Goal: Contribute content: Add original content to the website for others to see

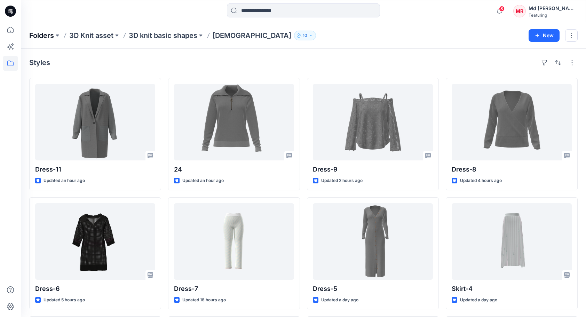
click at [44, 34] on p "Folders" at bounding box center [41, 36] width 25 height 10
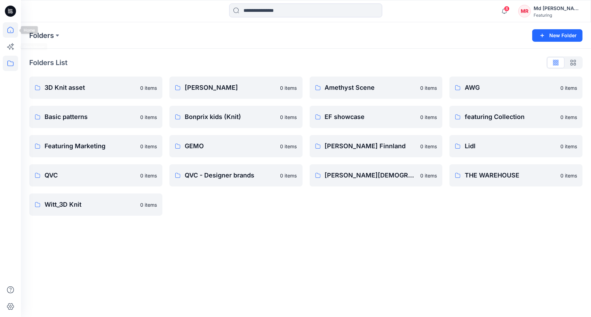
click at [13, 31] on icon at bounding box center [10, 29] width 15 height 15
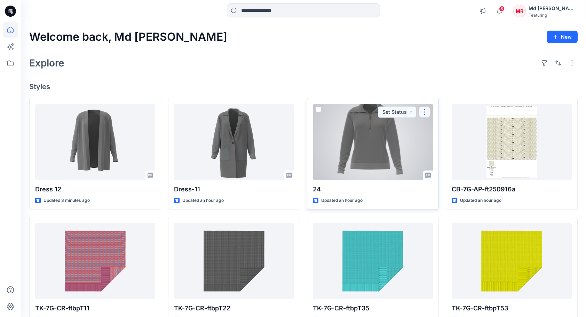
click at [427, 109] on button "button" at bounding box center [424, 112] width 11 height 11
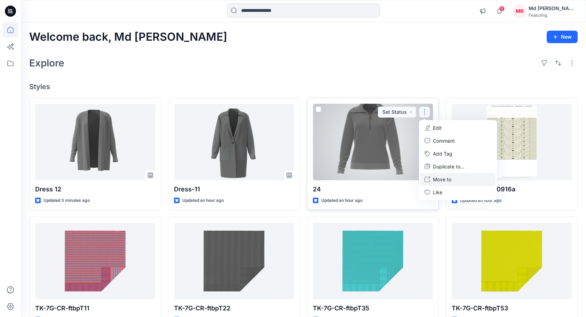
click at [447, 178] on p "Move to" at bounding box center [442, 179] width 18 height 7
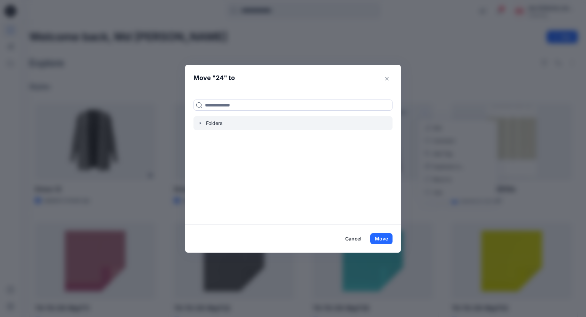
click at [200, 123] on icon "button" at bounding box center [201, 123] width 6 height 6
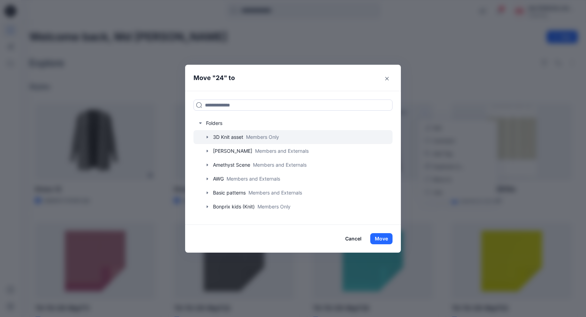
click at [210, 136] on icon "button" at bounding box center [208, 137] width 6 height 6
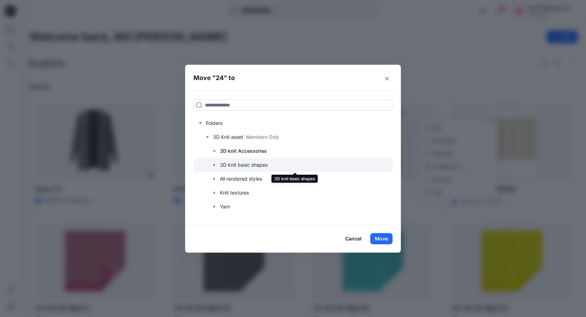
click at [237, 165] on div at bounding box center [293, 165] width 199 height 14
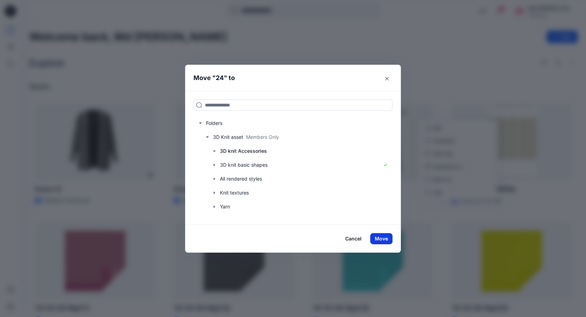
click at [384, 238] on button "Move" at bounding box center [381, 238] width 22 height 11
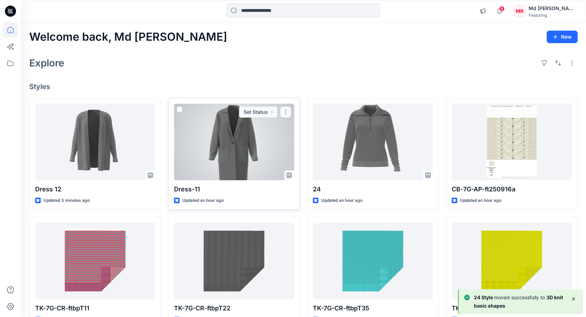
click at [286, 109] on button "button" at bounding box center [285, 112] width 11 height 11
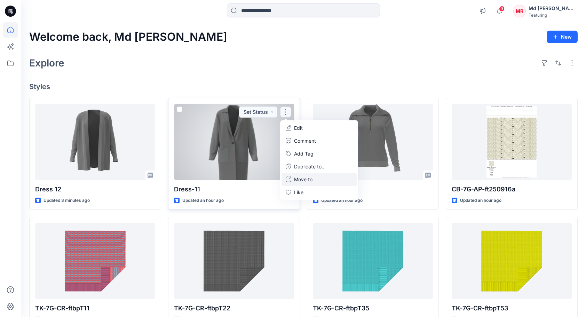
click at [292, 179] on button "Move to" at bounding box center [319, 179] width 75 height 13
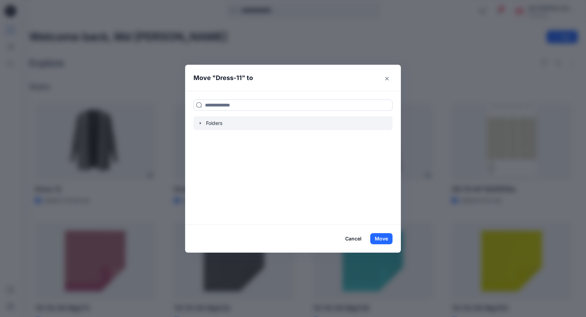
click at [202, 124] on icon "button" at bounding box center [201, 123] width 6 height 6
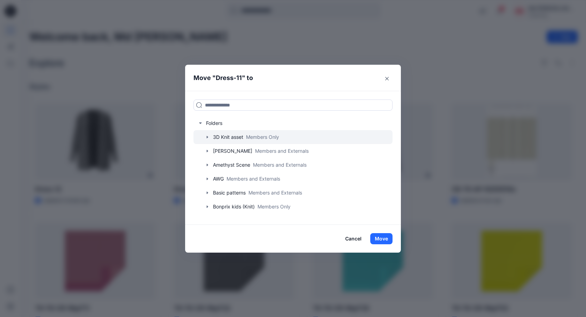
click at [210, 135] on icon "button" at bounding box center [208, 137] width 6 height 6
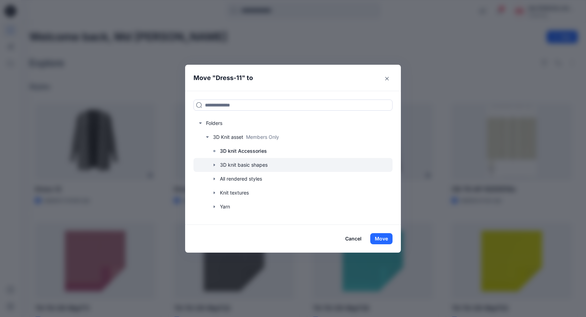
click at [217, 165] on icon "button" at bounding box center [215, 165] width 6 height 6
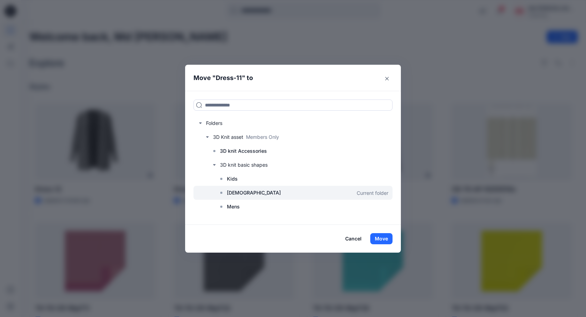
click at [255, 192] on div at bounding box center [293, 193] width 199 height 14
click at [389, 78] on icon "Close" at bounding box center [386, 78] width 3 height 3
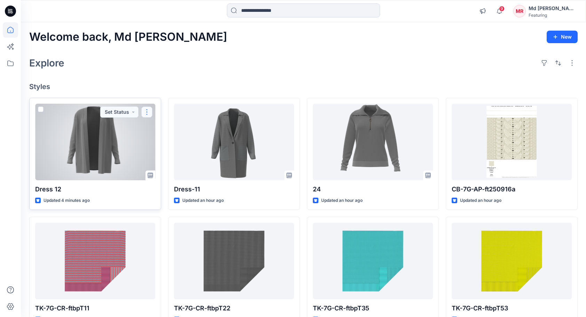
click at [146, 112] on button "button" at bounding box center [146, 112] width 11 height 11
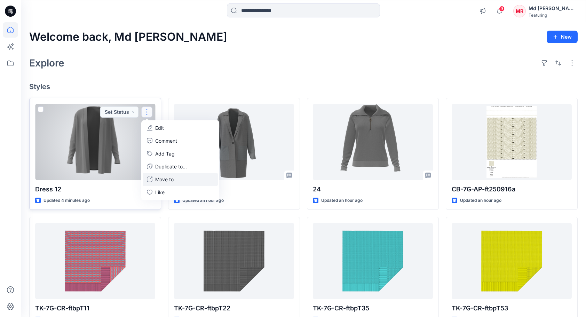
click at [169, 179] on p "Move to" at bounding box center [164, 179] width 18 height 7
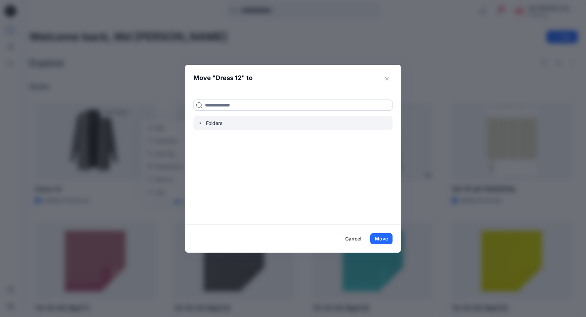
click at [202, 123] on icon "button" at bounding box center [201, 123] width 6 height 6
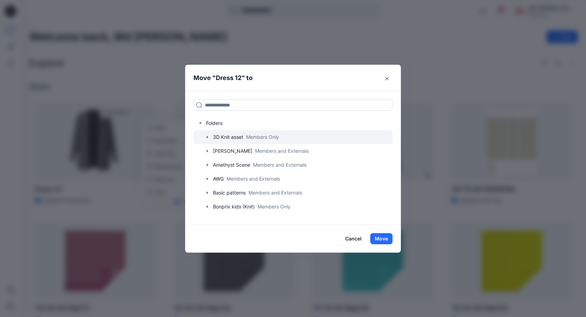
click at [210, 138] on icon "button" at bounding box center [208, 137] width 6 height 6
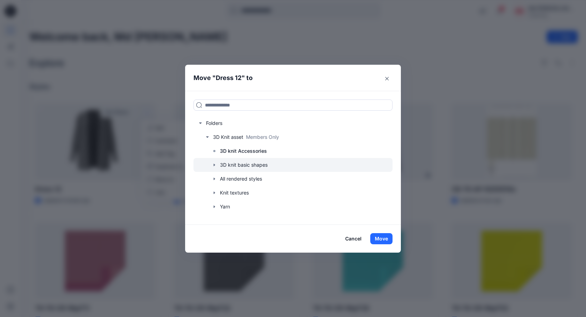
click at [217, 164] on icon "button" at bounding box center [215, 165] width 6 height 6
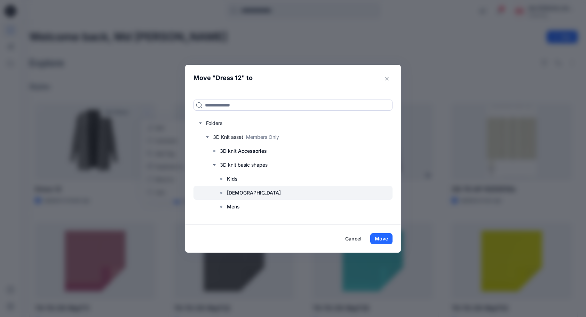
click at [256, 191] on div at bounding box center [293, 193] width 199 height 14
click at [387, 237] on button "Move" at bounding box center [381, 238] width 22 height 11
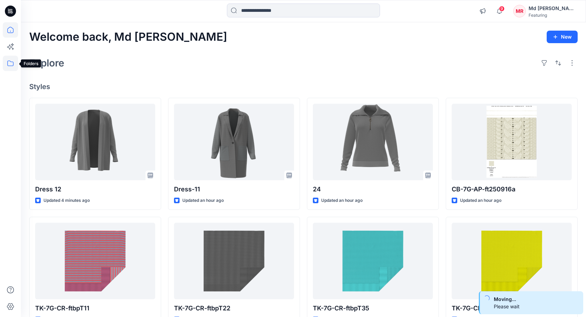
click at [10, 64] on icon at bounding box center [10, 63] width 15 height 15
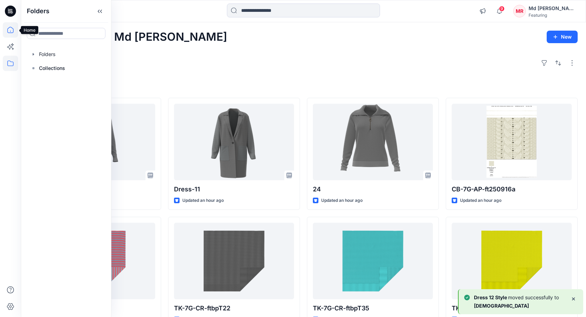
click at [11, 34] on icon at bounding box center [10, 29] width 15 height 15
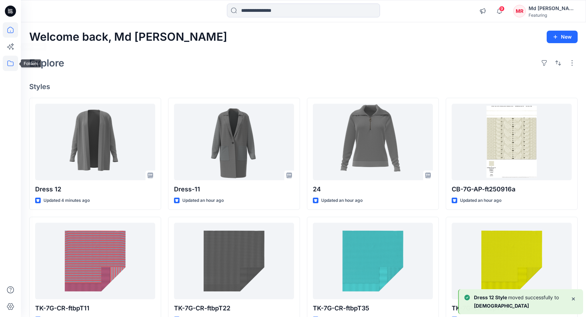
click at [14, 65] on icon at bounding box center [10, 63] width 15 height 15
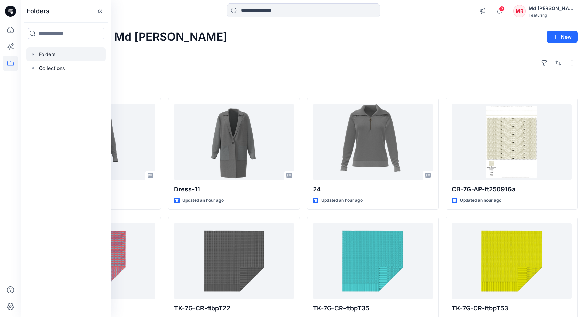
click at [45, 58] on div at bounding box center [65, 54] width 79 height 14
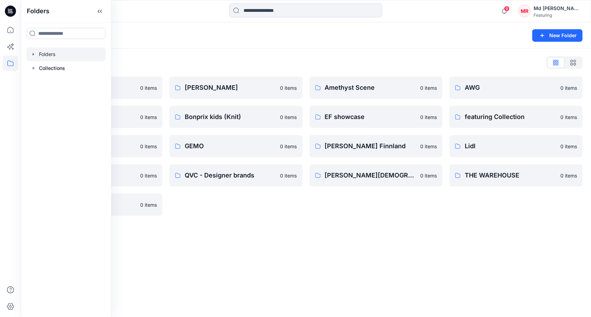
click at [171, 41] on div "Folders New Folder" at bounding box center [306, 35] width 571 height 26
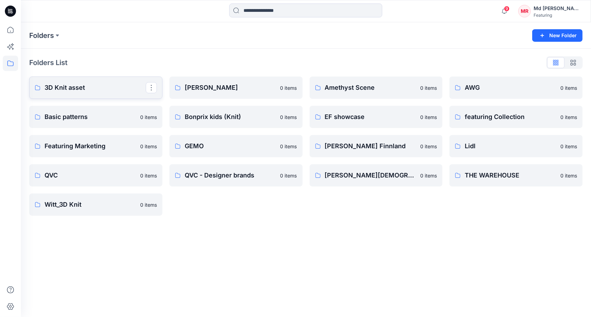
click at [71, 91] on p "3D Knit asset" at bounding box center [95, 88] width 101 height 10
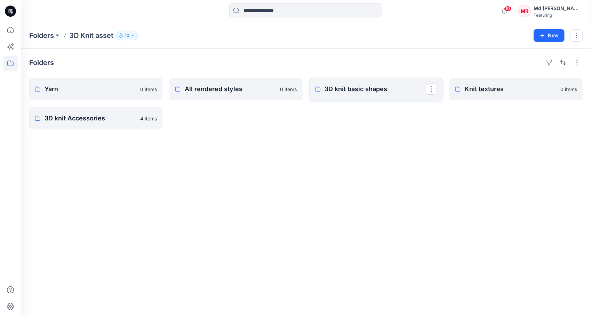
click at [366, 94] on link "3D knit basic shapes" at bounding box center [376, 89] width 133 height 22
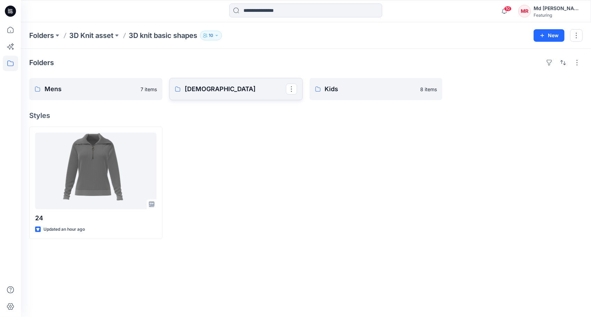
click at [240, 90] on p "Ladies" at bounding box center [235, 89] width 101 height 10
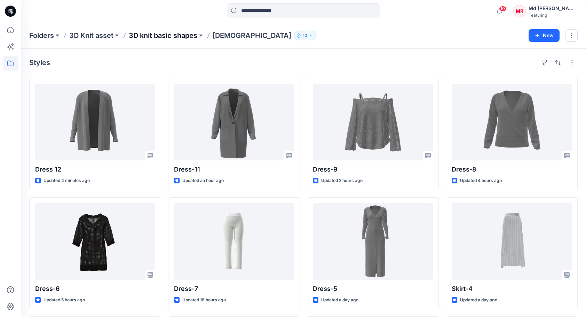
click at [155, 33] on p "3D knit basic shapes" at bounding box center [163, 36] width 69 height 10
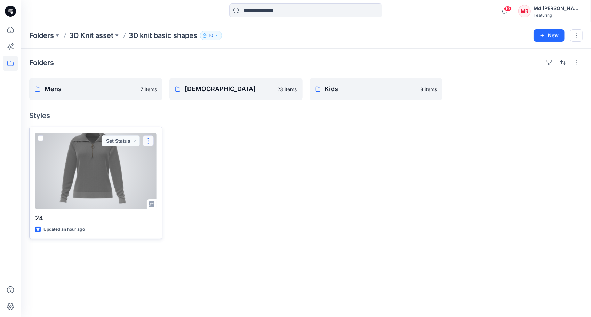
click at [149, 139] on button "button" at bounding box center [148, 140] width 11 height 11
click at [179, 207] on button "Move to" at bounding box center [181, 208] width 75 height 13
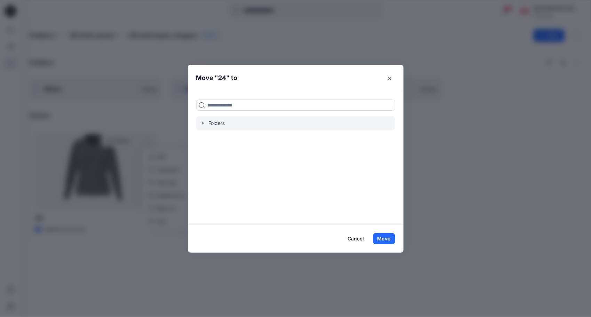
click at [204, 121] on icon "button" at bounding box center [204, 123] width 6 height 6
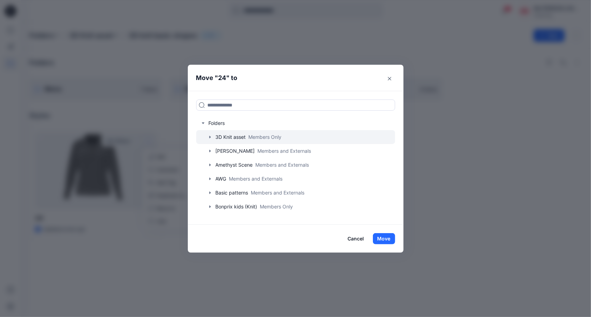
click at [212, 136] on icon "button" at bounding box center [210, 137] width 6 height 6
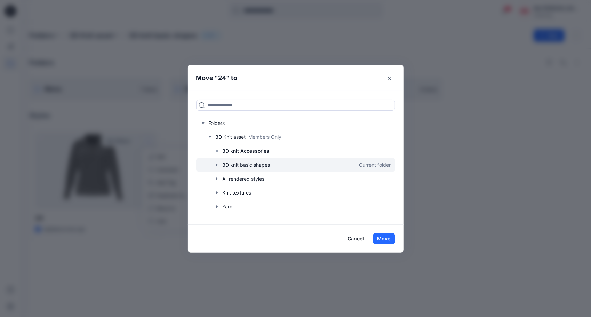
drag, startPoint x: 217, startPoint y: 164, endPoint x: 220, endPoint y: 166, distance: 3.7
click at [217, 164] on icon "button" at bounding box center [216, 165] width 1 height 2
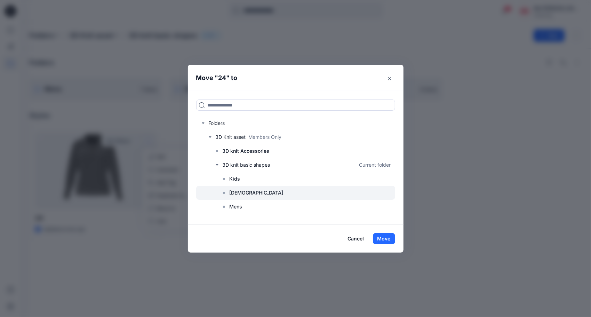
click at [246, 189] on div at bounding box center [295, 193] width 199 height 14
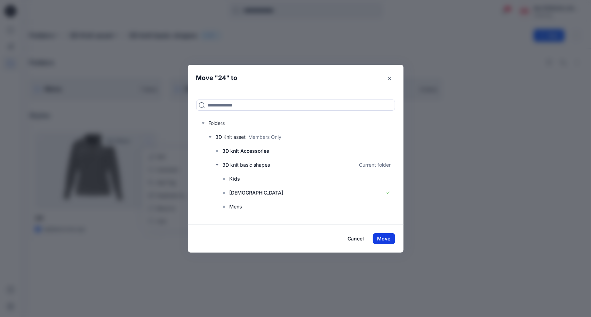
click at [391, 240] on button "Move" at bounding box center [384, 238] width 22 height 11
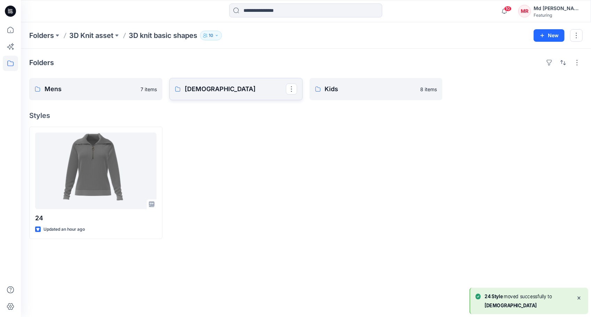
click at [215, 91] on p "Ladies" at bounding box center [235, 89] width 101 height 10
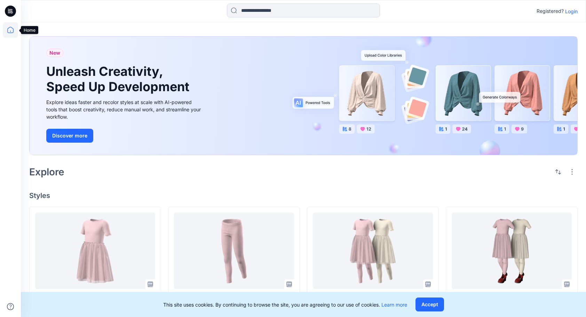
click at [10, 29] on icon at bounding box center [10, 29] width 15 height 15
click at [9, 6] on icon at bounding box center [10, 11] width 11 height 11
click at [10, 31] on icon at bounding box center [10, 29] width 15 height 15
click at [9, 13] on icon at bounding box center [9, 13] width 3 height 0
click at [8, 8] on icon at bounding box center [10, 11] width 11 height 11
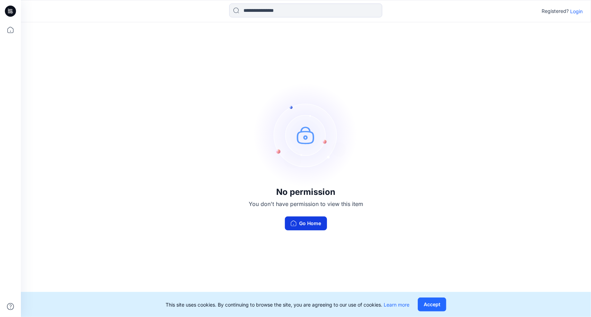
click at [311, 221] on button "Go Home" at bounding box center [306, 224] width 42 height 14
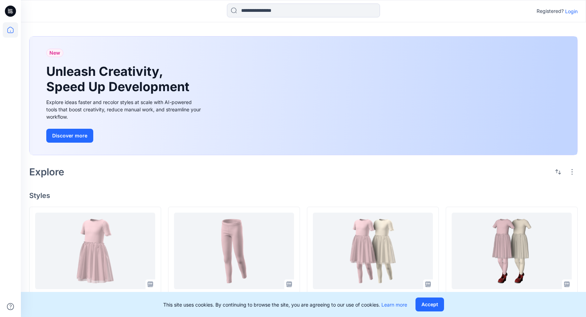
click at [570, 10] on p "Login" at bounding box center [571, 11] width 13 height 7
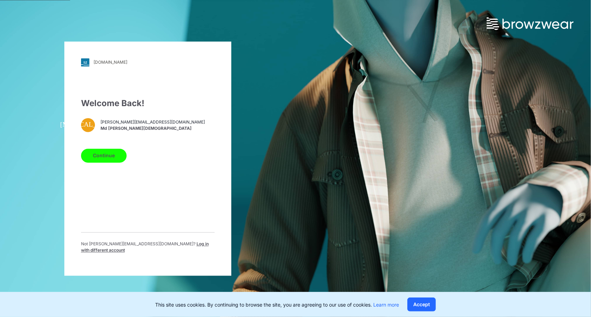
click at [120, 156] on button "Continue" at bounding box center [104, 156] width 46 height 14
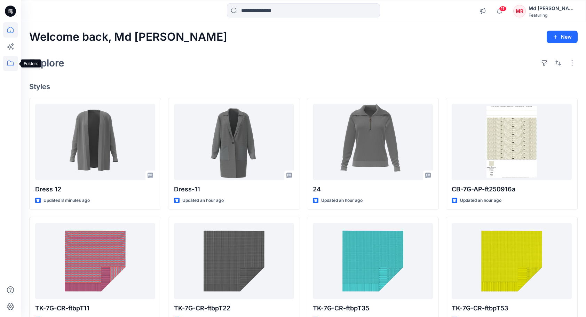
click at [7, 63] on icon at bounding box center [10, 63] width 15 height 15
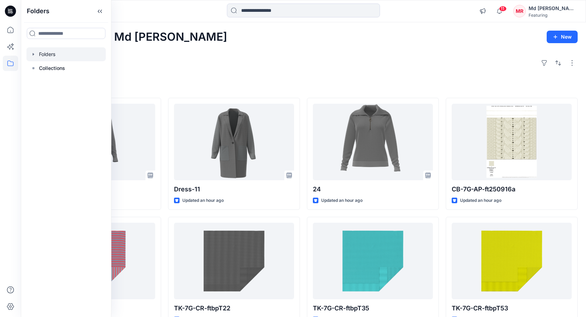
click at [49, 57] on div at bounding box center [65, 54] width 79 height 14
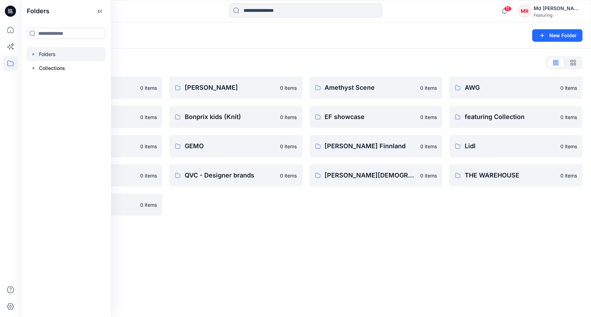
drag, startPoint x: 291, startPoint y: 60, endPoint x: 274, endPoint y: 62, distance: 17.9
click at [292, 60] on div "Folders List" at bounding box center [306, 62] width 554 height 11
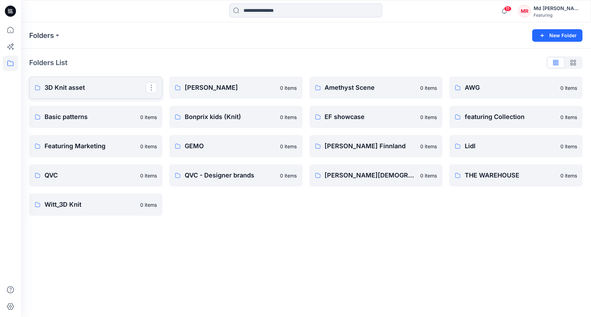
click at [78, 85] on p "3D Knit asset" at bounding box center [95, 88] width 101 height 10
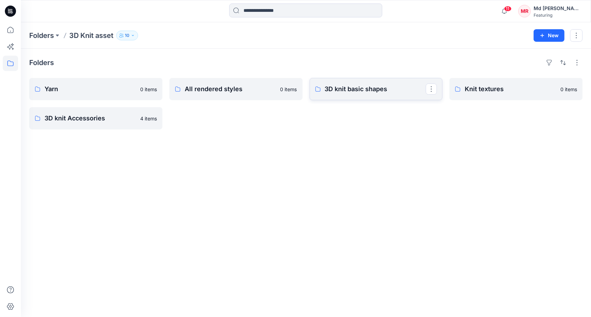
click at [352, 87] on p "3D knit basic shapes" at bounding box center [375, 89] width 101 height 10
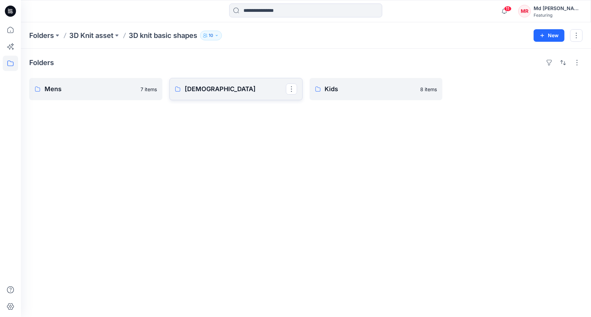
click at [202, 90] on p "Ladies" at bounding box center [235, 89] width 101 height 10
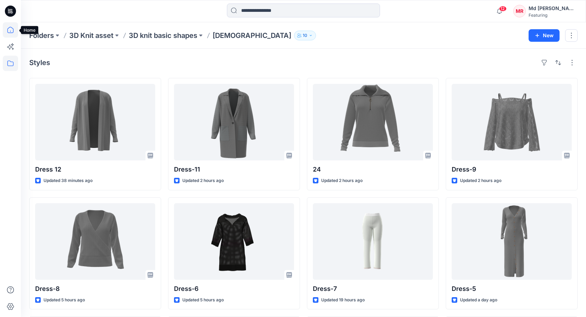
click at [10, 26] on icon at bounding box center [10, 29] width 15 height 15
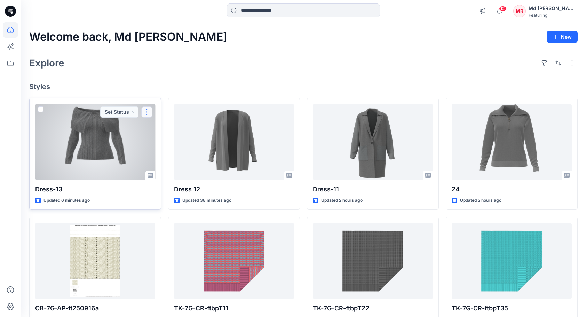
click at [148, 110] on button "button" at bounding box center [146, 112] width 11 height 11
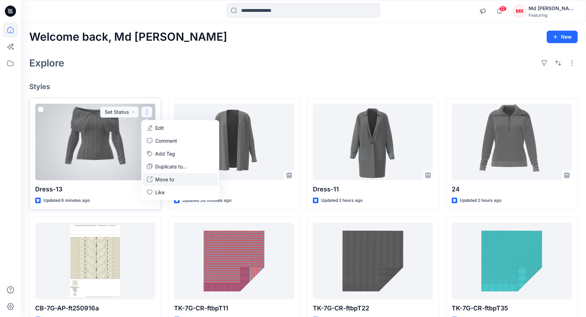
click at [172, 180] on p "Move to" at bounding box center [164, 179] width 19 height 7
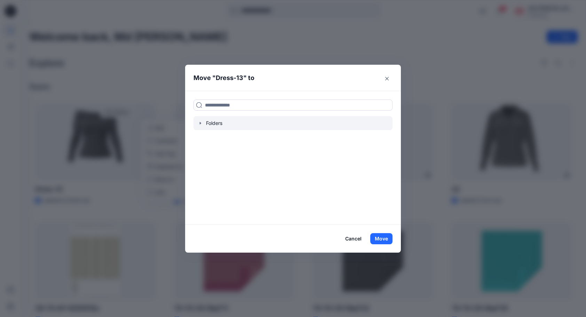
click at [203, 121] on icon "button" at bounding box center [201, 123] width 6 height 6
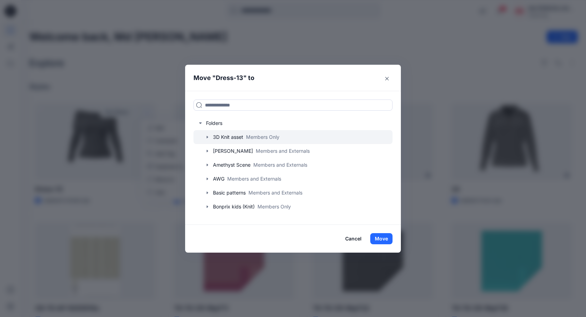
click at [210, 136] on icon "button" at bounding box center [208, 137] width 6 height 6
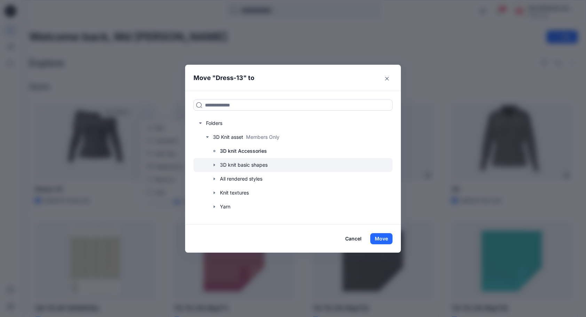
click at [215, 165] on icon "button" at bounding box center [214, 165] width 1 height 2
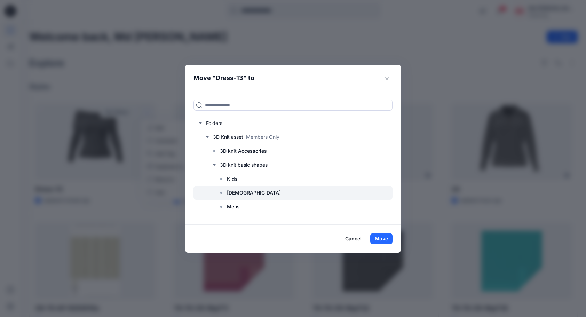
click at [246, 191] on div at bounding box center [293, 193] width 199 height 14
click at [385, 237] on button "Move" at bounding box center [381, 238] width 22 height 11
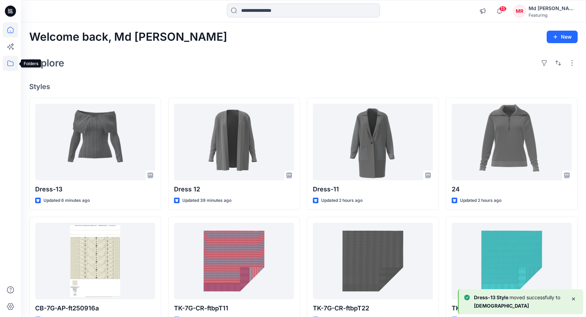
click at [8, 64] on icon at bounding box center [10, 64] width 6 height 6
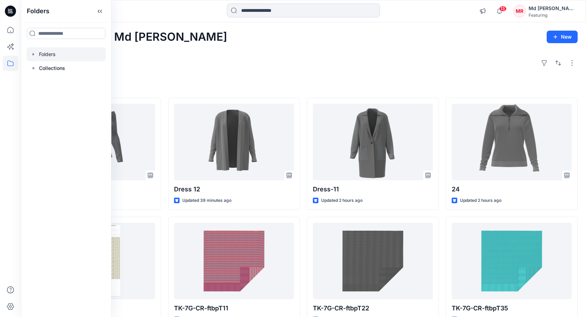
click at [41, 55] on div at bounding box center [65, 54] width 79 height 14
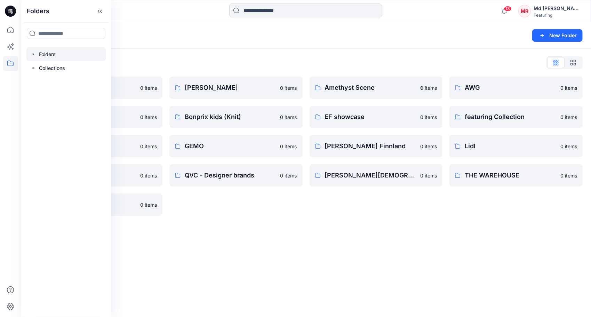
click at [194, 62] on div "Folders List" at bounding box center [306, 62] width 554 height 11
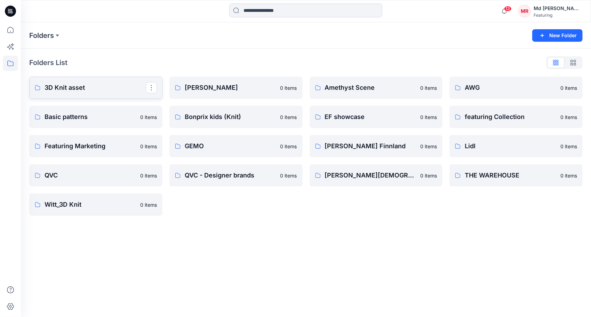
click at [71, 88] on p "3D Knit asset" at bounding box center [95, 88] width 101 height 10
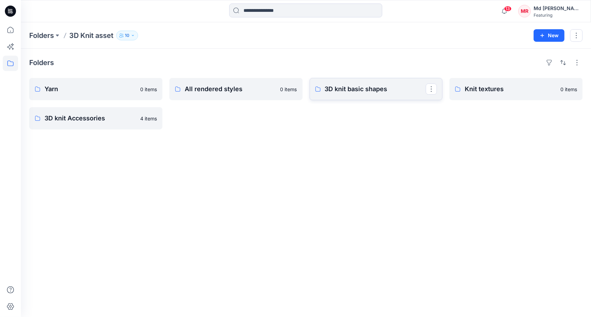
click at [360, 91] on p "3D knit basic shapes" at bounding box center [375, 89] width 101 height 10
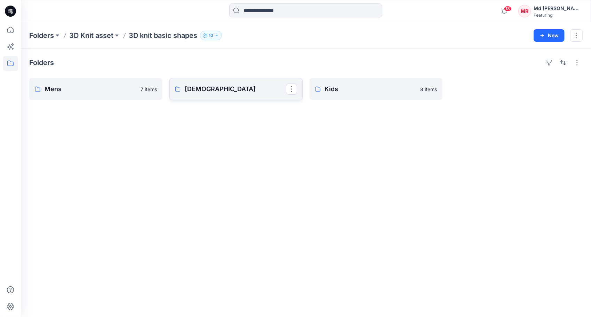
click at [215, 94] on link "Ladies" at bounding box center [236, 89] width 133 height 22
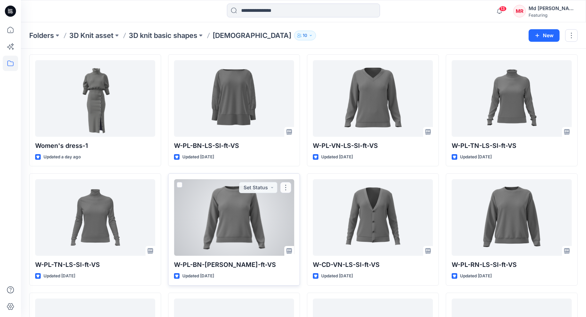
scroll to position [383, 0]
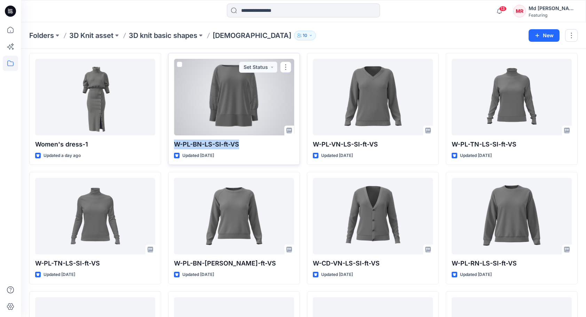
drag, startPoint x: 174, startPoint y: 143, endPoint x: 244, endPoint y: 143, distance: 70.0
click at [244, 143] on p "W-PL-BN-LS-SI-ft-VS" at bounding box center [234, 145] width 120 height 10
drag, startPoint x: 244, startPoint y: 143, endPoint x: 235, endPoint y: 143, distance: 9.4
copy p "W-PL-BN-LS-SI-ft-VS"
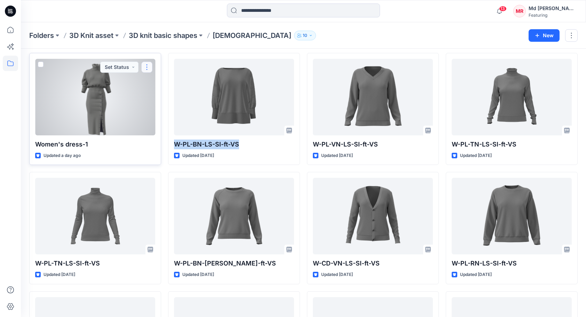
click at [148, 64] on button "button" at bounding box center [146, 67] width 11 height 11
click at [148, 67] on button "button" at bounding box center [146, 67] width 11 height 11
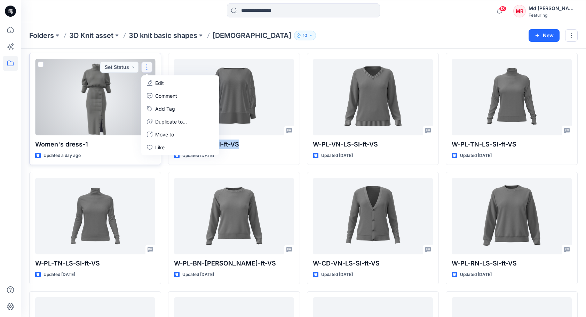
click at [158, 82] on p "Edit" at bounding box center [159, 82] width 9 height 7
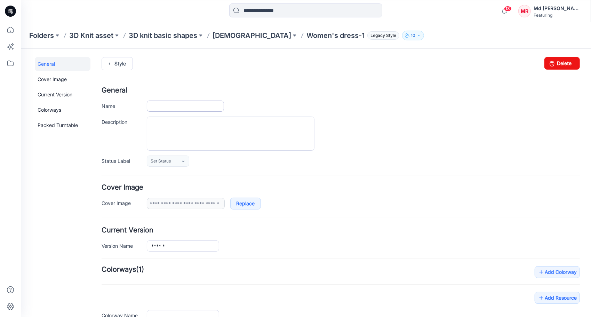
type input "**********"
type input "*****"
type input "**********"
drag, startPoint x: 190, startPoint y: 105, endPoint x: 126, endPoint y: 106, distance: 64.4
click at [126, 106] on div "**********" at bounding box center [340, 105] width 479 height 11
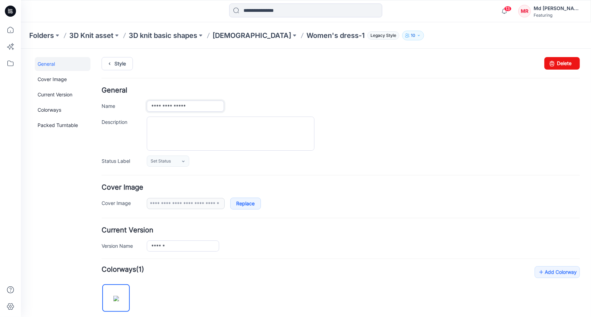
paste input "****"
click at [163, 105] on input "**********" at bounding box center [185, 105] width 77 height 11
click at [169, 105] on input "**********" at bounding box center [185, 105] width 77 height 11
click at [179, 105] on input "**********" at bounding box center [185, 105] width 77 height 11
click at [208, 105] on input "**********" at bounding box center [185, 105] width 77 height 11
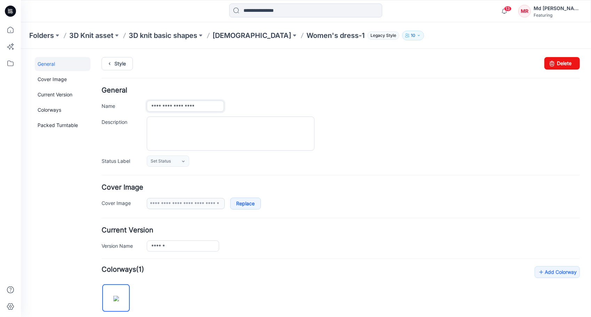
type input "**********"
click at [445, 91] on h4 "General" at bounding box center [340, 90] width 479 height 7
click at [119, 66] on link "Style" at bounding box center [116, 63] width 31 height 13
